Goal: Find specific page/section: Find specific page/section

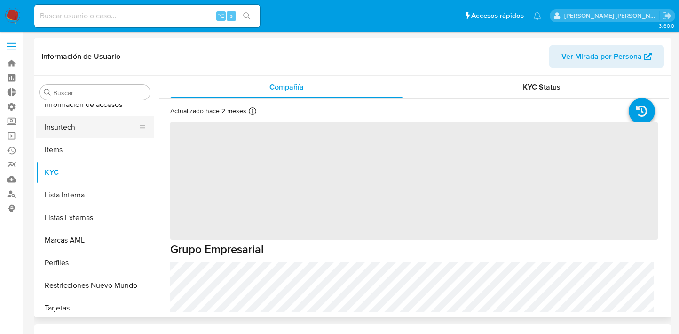
scroll to position [398, 0]
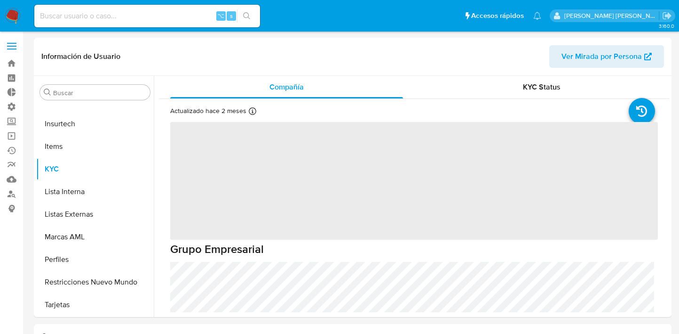
click at [10, 22] on img at bounding box center [13, 16] width 16 height 16
select select "10"
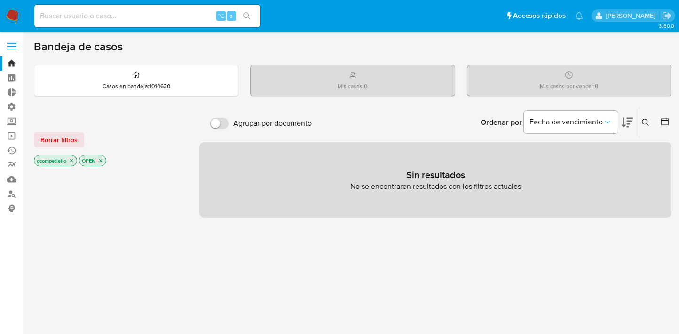
click at [70, 158] on icon "close-filter" at bounding box center [72, 161] width 6 height 6
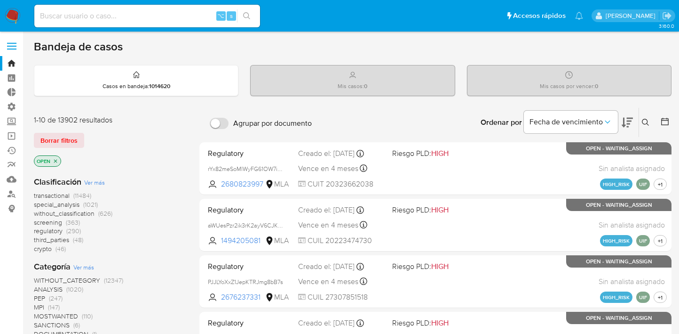
click at [54, 159] on icon "close-filter" at bounding box center [56, 161] width 6 height 6
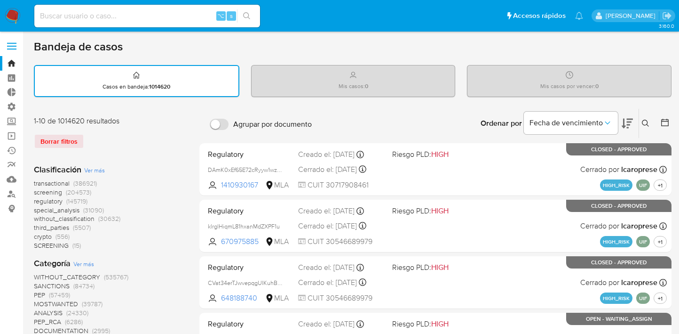
click at [76, 216] on span "without_classification" at bounding box center [64, 218] width 61 height 9
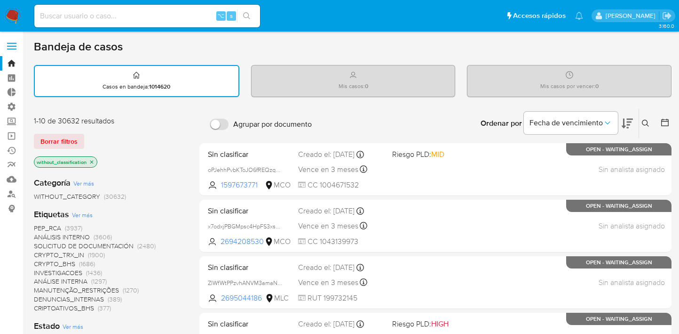
click at [88, 191] on span "WITHOUT_CATEGORY" at bounding box center [67, 195] width 66 height 9
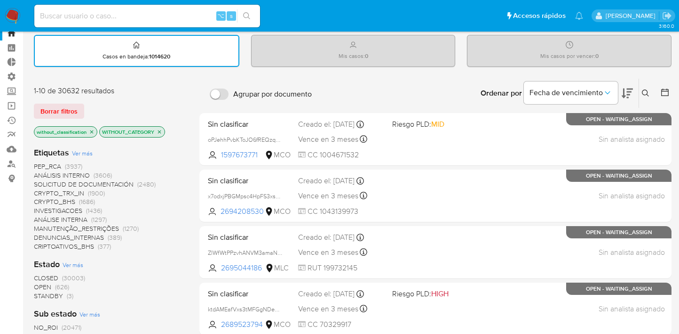
scroll to position [33, 0]
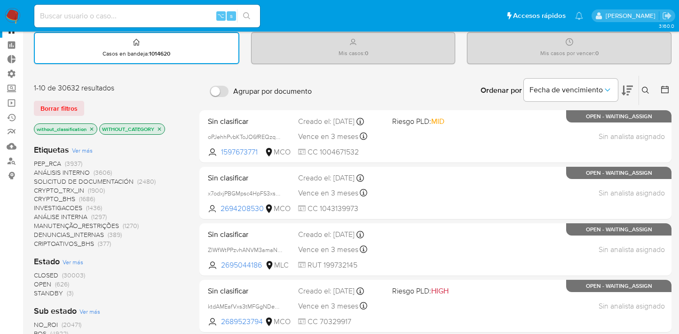
click at [82, 152] on span "Ver más" at bounding box center [82, 150] width 21 height 8
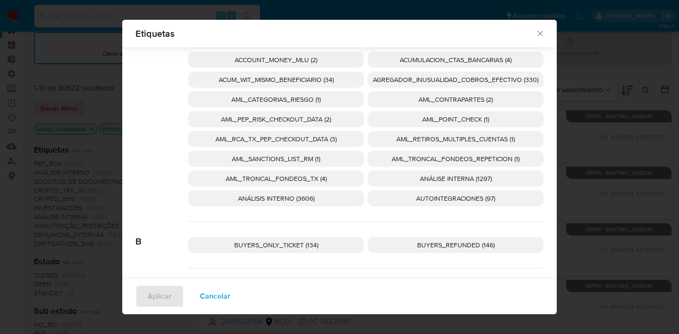
scroll to position [0, 0]
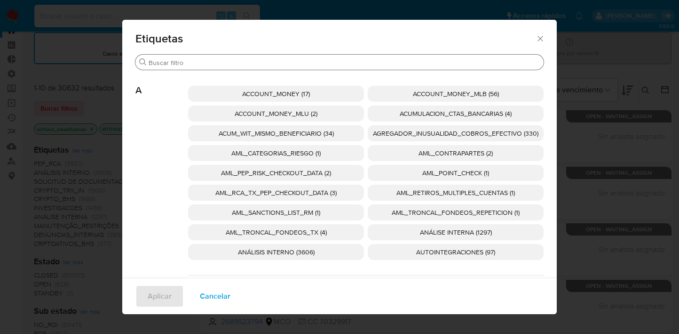
click at [263, 59] on input "Buscar" at bounding box center [344, 62] width 391 height 8
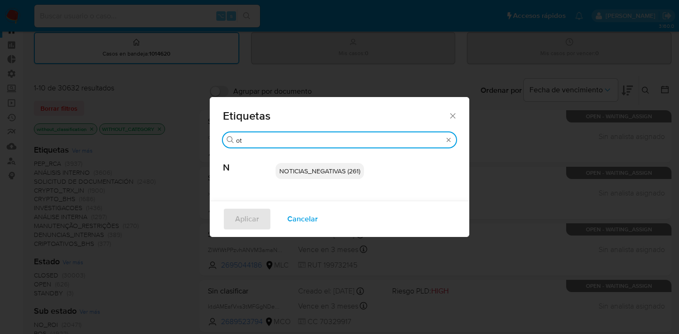
type input "o"
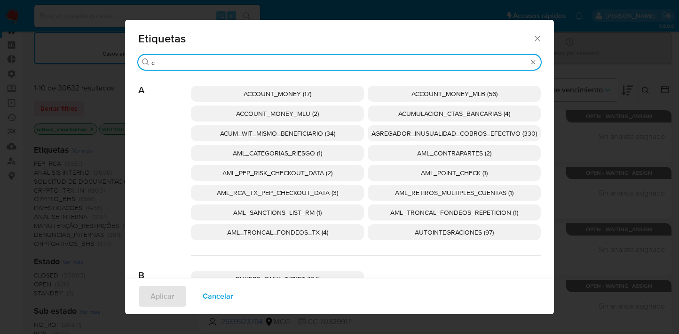
type input "cx"
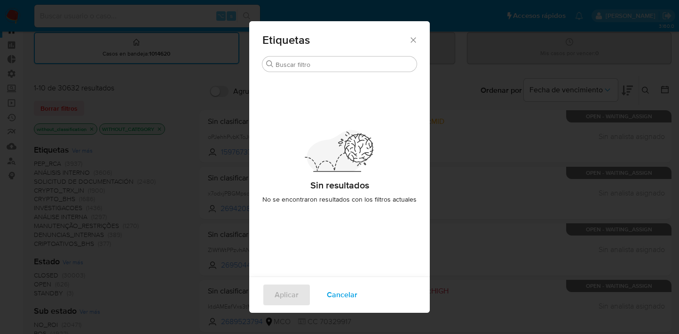
click at [338, 291] on span "Cancelar" at bounding box center [342, 294] width 31 height 21
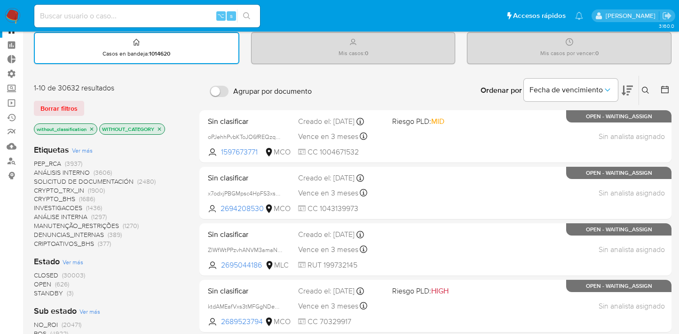
click at [162, 131] on icon "close-filter" at bounding box center [160, 129] width 6 height 6
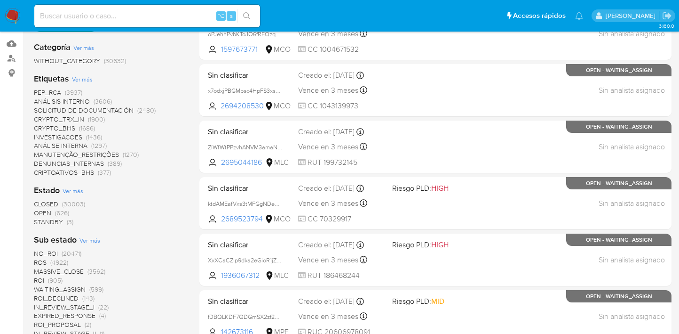
scroll to position [137, 0]
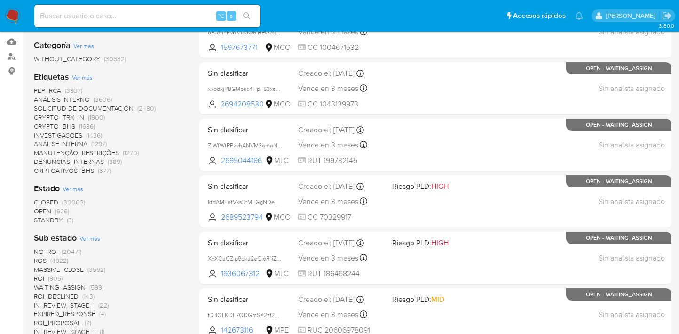
click at [88, 75] on span "Ver más" at bounding box center [82, 77] width 21 height 8
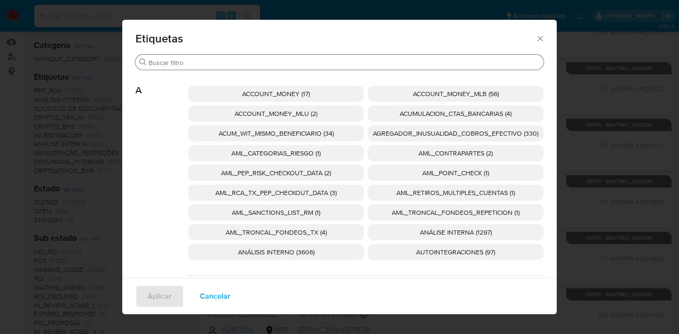
click at [340, 56] on div "Buscar" at bounding box center [339, 62] width 408 height 15
click at [340, 62] on input "Buscar" at bounding box center [344, 62] width 391 height 8
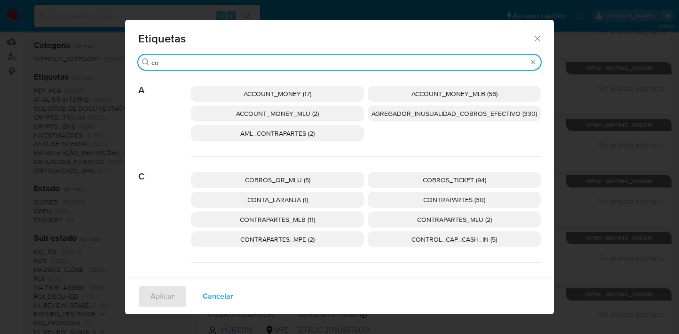
type input "c"
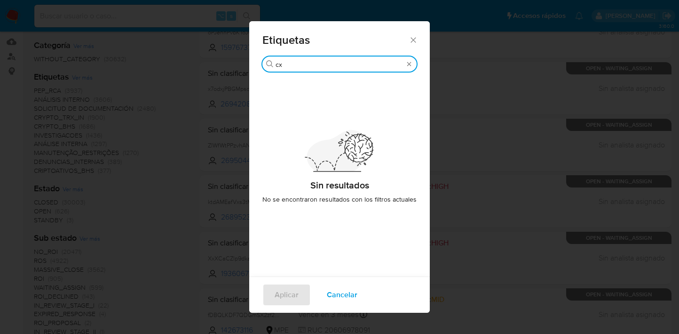
type input "c"
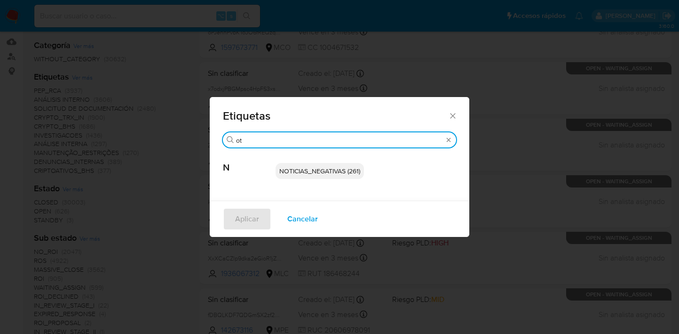
type input "oth"
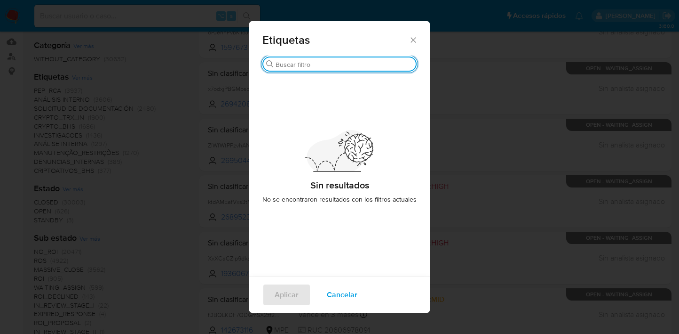
click at [339, 294] on span "Cancelar" at bounding box center [342, 294] width 31 height 21
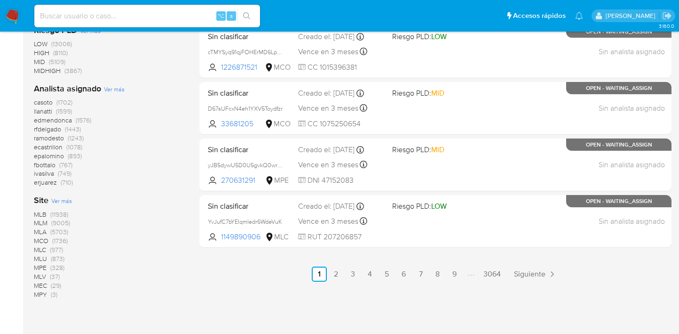
scroll to position [506, 0]
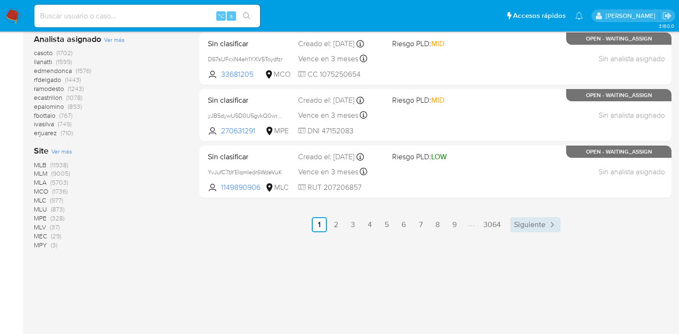
click at [526, 223] on span "Siguiente" at bounding box center [530, 225] width 32 height 8
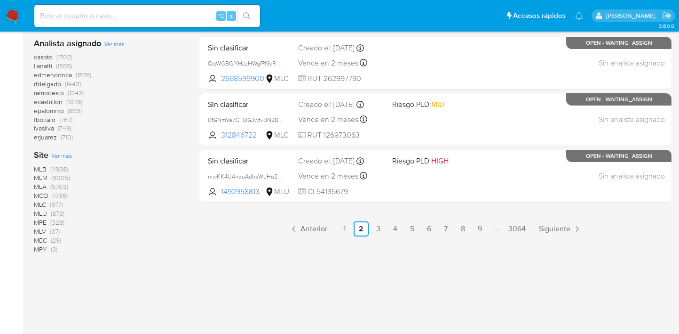
scroll to position [503, 0]
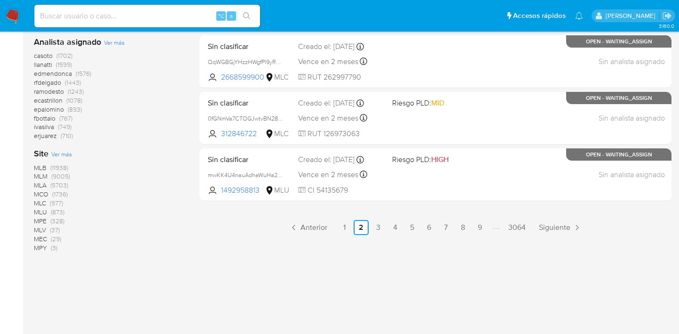
click at [111, 46] on span "Ver más" at bounding box center [114, 42] width 21 height 8
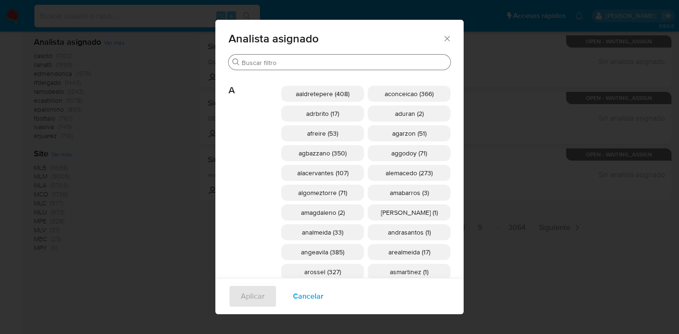
click at [319, 56] on div "Buscar" at bounding box center [340, 62] width 222 height 15
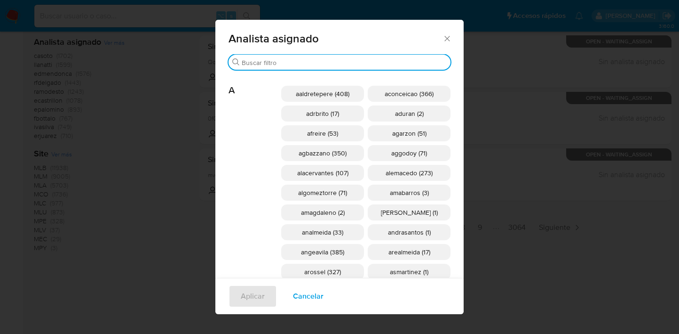
click at [319, 60] on input "Buscar" at bounding box center [344, 62] width 205 height 8
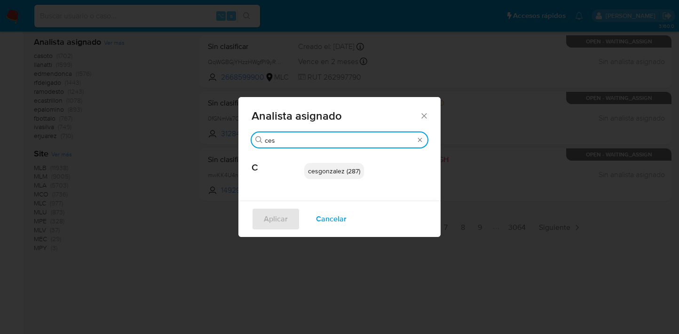
type input "ces"
click at [324, 166] on p "cesgonzalez (287)" at bounding box center [334, 171] width 60 height 16
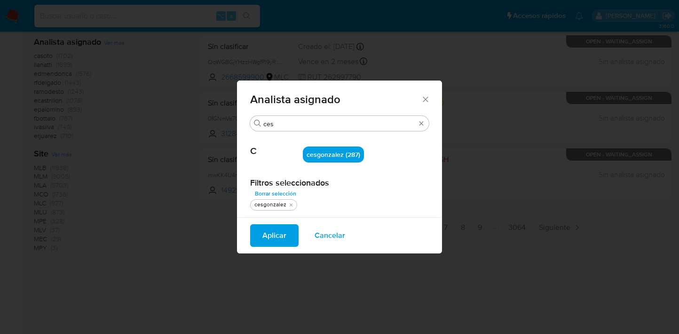
click at [277, 234] on span "Aplicar" at bounding box center [275, 235] width 24 height 21
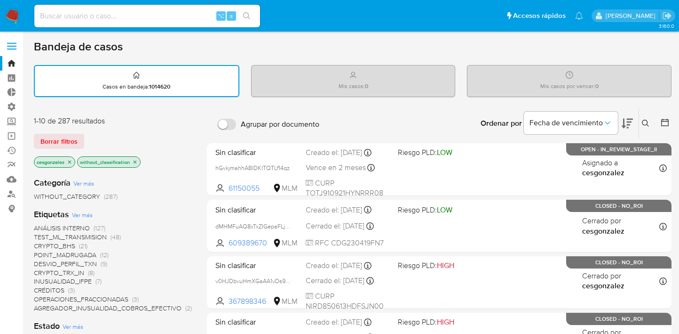
click at [88, 214] on span "Ver más" at bounding box center [82, 214] width 21 height 8
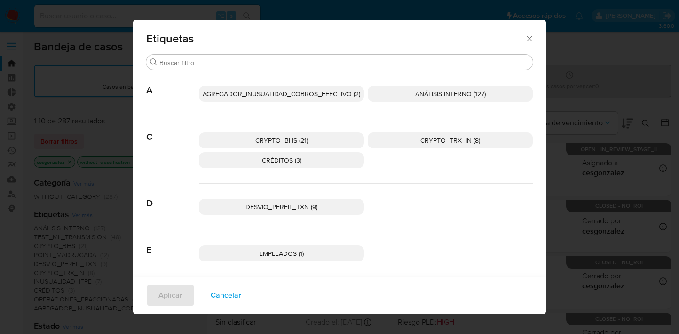
click at [232, 294] on span "Cancelar" at bounding box center [226, 295] width 31 height 21
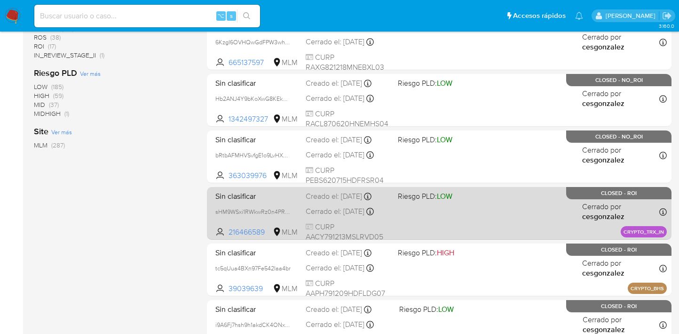
scroll to position [444, 0]
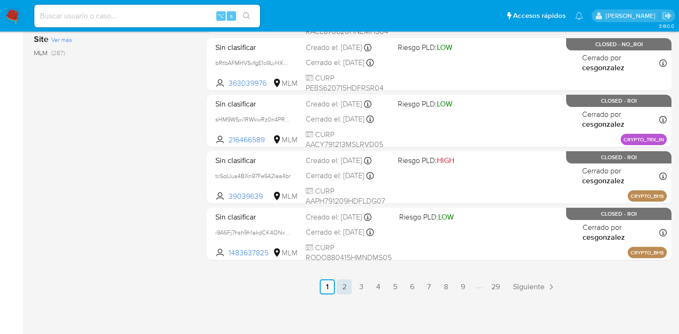
click at [346, 290] on link "2" at bounding box center [344, 286] width 15 height 15
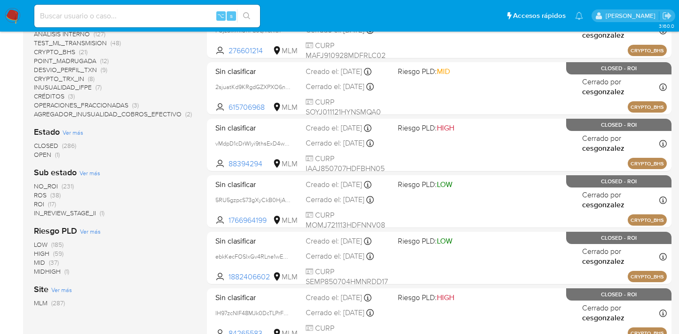
scroll to position [197, 0]
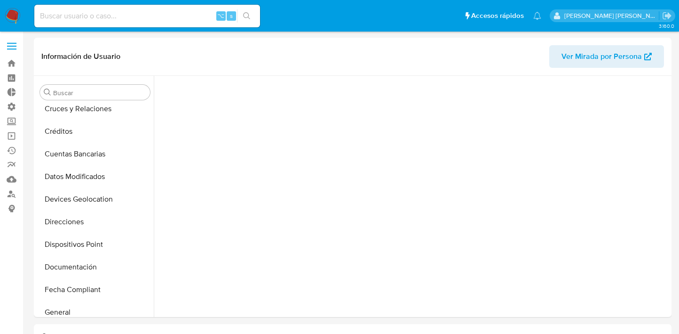
click at [114, 20] on input at bounding box center [147, 16] width 226 height 12
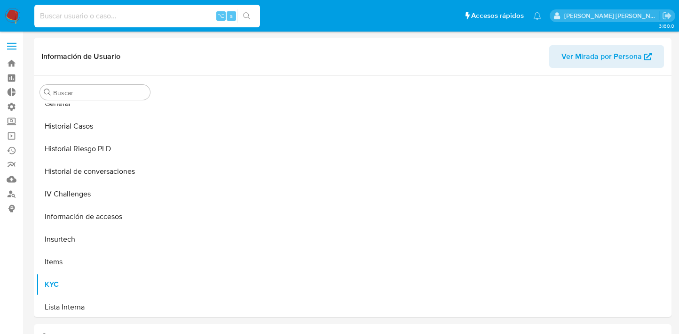
paste input "QOn6zWdteZlruvg91ZPjC4uU"
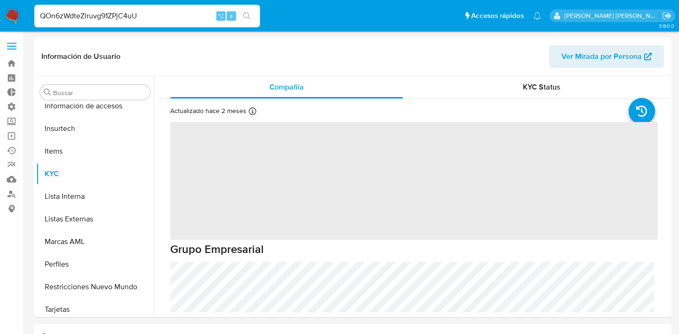
type input "QOn6zWdteZlruvg91ZPjC4uU"
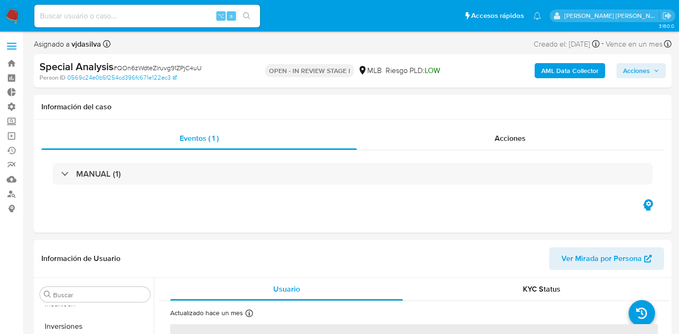
scroll to position [443, 0]
select select "10"
